Goal: Task Accomplishment & Management: Use online tool/utility

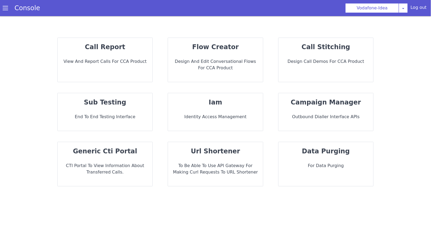
click at [3, 5] on div "Console" at bounding box center [24, 8] width 49 height 15
click at [5, 6] on span at bounding box center [5, 7] width 5 height 5
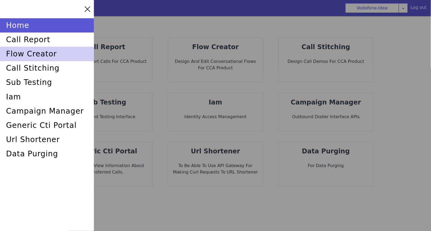
click at [33, 54] on div "flow creator" at bounding box center [47, 54] width 94 height 14
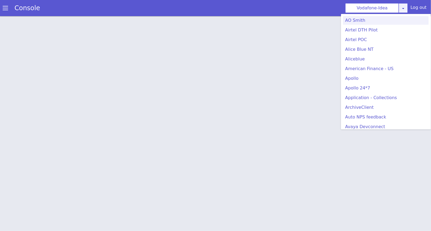
click at [403, 9] on icon at bounding box center [403, 8] width 4 height 4
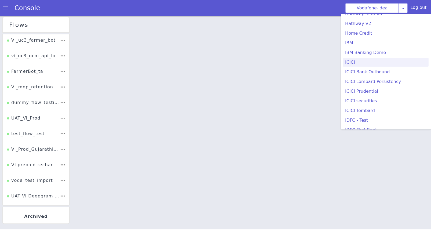
scroll to position [99, 0]
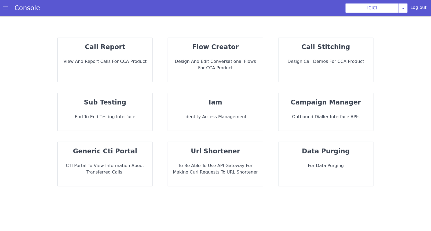
click at [211, 62] on p "Design and Edit Conversational flows for CCA Product" at bounding box center [215, 64] width 86 height 13
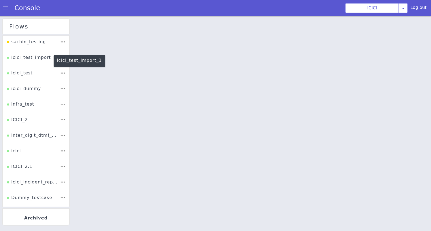
click at [33, 58] on div "icici_test_import_1" at bounding box center [31, 59] width 49 height 10
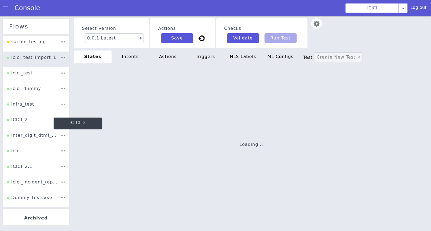
click at [21, 121] on div "ICICI_2" at bounding box center [17, 121] width 21 height 10
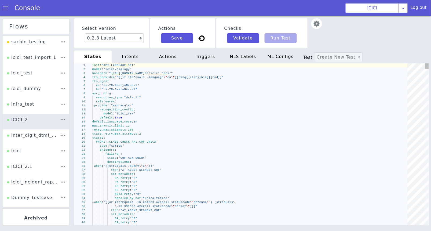
click at [121, 71] on div "basepath : " https://s3.ap-south-1.amazonaws.com/hermes-respons es/icici_bank/ "" at bounding box center [251, 73] width 319 height 4
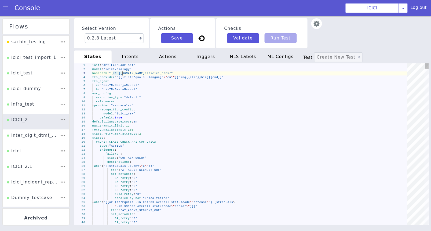
click at [121, 71] on div "basepath : " https://s3.ap-south-1.amazonaws.com/hermes-respons es/icici_bank/ "" at bounding box center [251, 73] width 319 height 4
click at [139, 127] on div "retry_max_attempts : 100" at bounding box center [251, 129] width 319 height 4
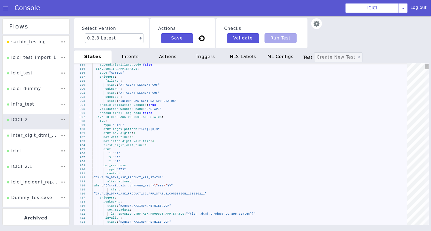
scroll to position [20, 41]
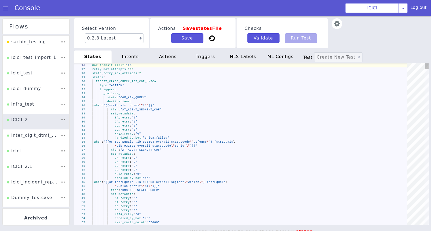
click at [132, 135] on div "16 17 18 19 20 21 22 23 24 25 26 27 28 29 30 31 32 33 34 35 36 37 38 39 40 41 4…" at bounding box center [251, 144] width 354 height 162
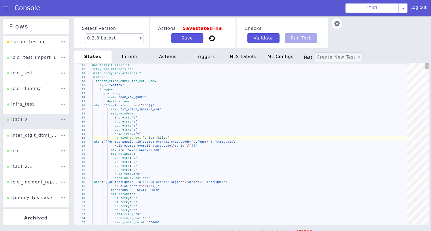
click at [132, 135] on div "16 17 18 19 20 21 22 23 24 25 26 27 28 29 30 31 32 33 34 35 36 37 38 39 40 41 4…" at bounding box center [251, 144] width 354 height 162
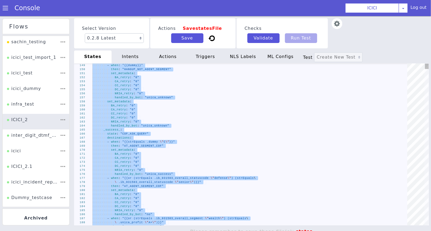
type textarea "CC_retry: "0" DC_retry: "0" NRIA_retry: "0" handled_by_bot: "unica_unknown" _su…"
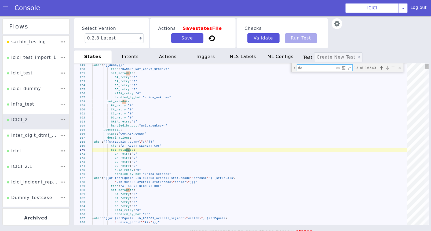
type textarea "dat"
type textarea "- when: "{{strEquals .dummy \"G\"}}" then: "ENTER_CARD_EXPIRY_DATE_DC" - when: …"
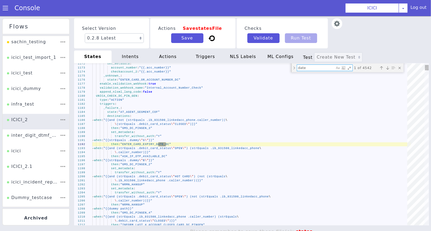
type textarea "DATE"
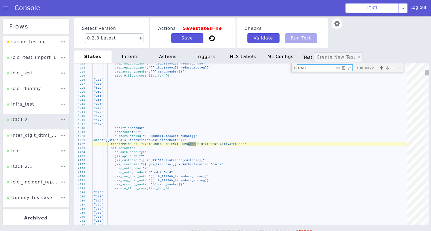
type textarea "- when: "{{strEquals .dummy \"G\"}}" then: "ENTER_CARD_EXPIRY_DATE_DC" - when: …"
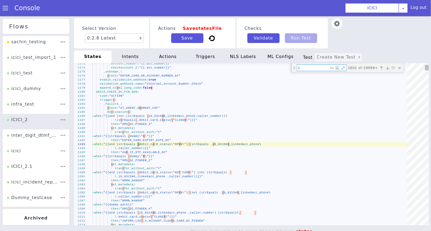
type textarea "s"
type textarea "type: "ACTION" triggers: _failure_: state: "AT_AGENT_SEGMENT_COF" destinations:…"
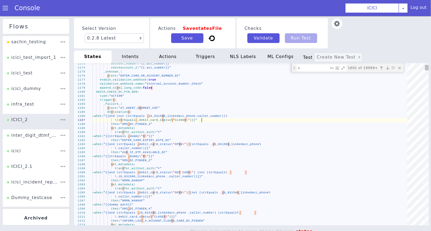
click at [278, 121] on div "\ (strEquals .debit_card_status \" CLOSED \" )}}"" at bounding box center [251, 120] width 319 height 4
